Goal: Task Accomplishment & Management: Manage account settings

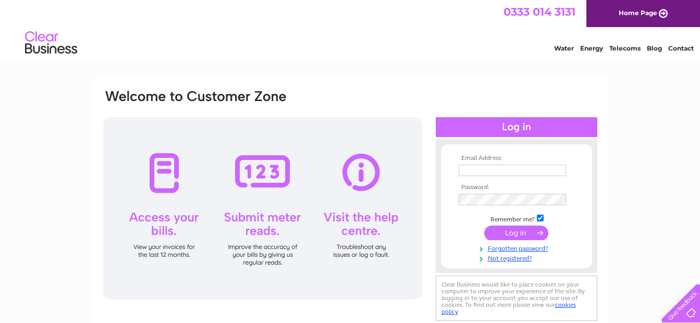
type input "[EMAIL_ADDRESS][DOMAIN_NAME]"
click at [514, 232] on input "submit" at bounding box center [516, 233] width 64 height 15
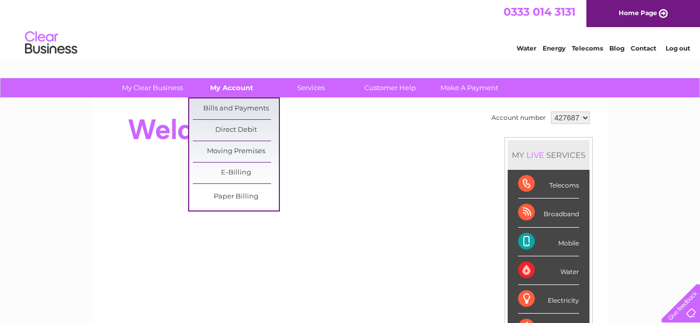
click at [233, 87] on link "My Account" at bounding box center [232, 87] width 86 height 19
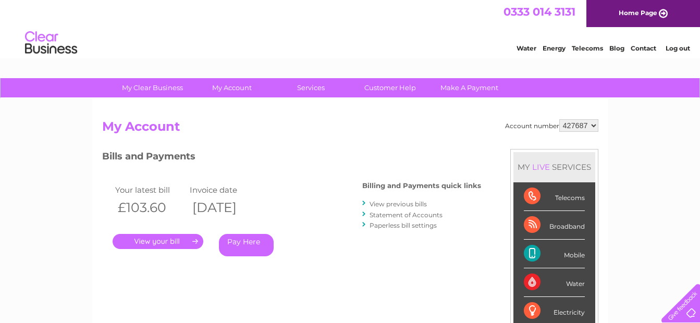
click at [250, 27] on div "0333 014 3131 Home Page" at bounding box center [350, 13] width 700 height 27
click at [679, 47] on link "Log out" at bounding box center [678, 48] width 25 height 8
